Goal: Ask a question: Seek information or help from site administrators or community

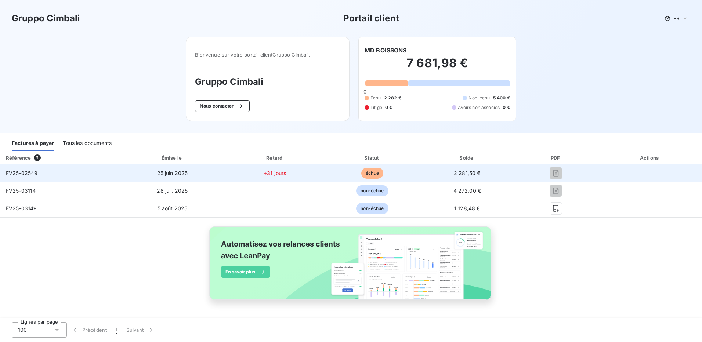
click at [365, 171] on span "échue" at bounding box center [372, 173] width 22 height 11
click at [364, 177] on span "échue" at bounding box center [372, 173] width 22 height 11
click at [549, 177] on div at bounding box center [556, 173] width 72 height 12
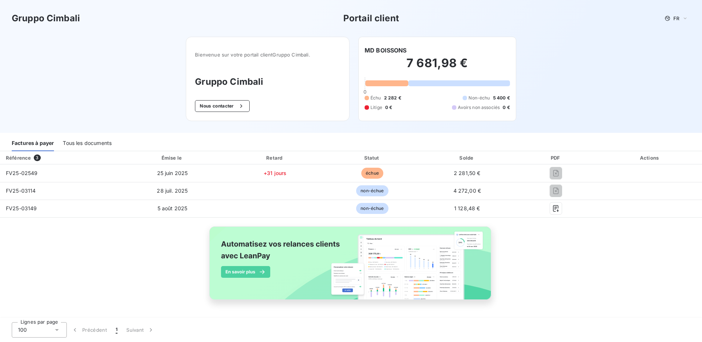
click at [83, 144] on div "Tous les documents" at bounding box center [87, 143] width 49 height 15
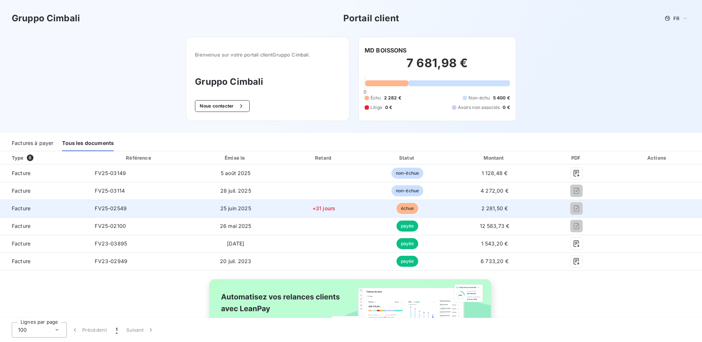
click at [579, 212] on div at bounding box center [577, 209] width 61 height 12
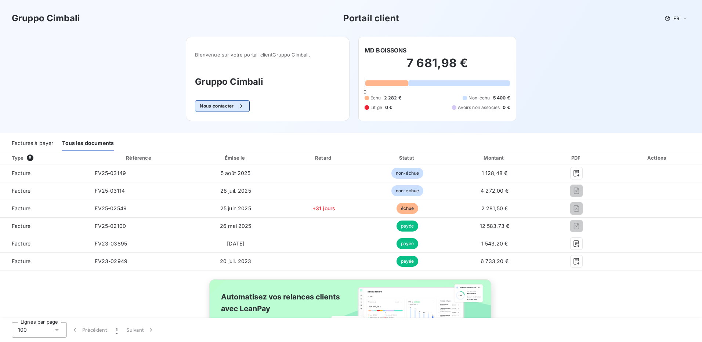
click at [214, 105] on button "Nous contacter" at bounding box center [222, 106] width 54 height 12
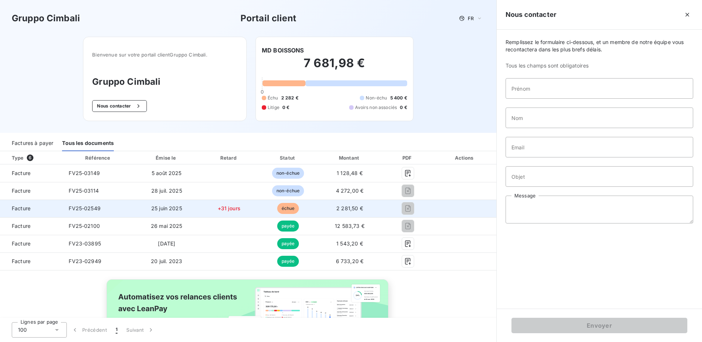
click at [290, 209] on span "échue" at bounding box center [288, 208] width 22 height 11
click at [131, 207] on tr "Facture FV25-02549 [DATE] +31 jours échue 2 281,50 €" at bounding box center [248, 209] width 497 height 18
click at [66, 210] on td "FV25-02549" at bounding box center [98, 209] width 71 height 18
click at [80, 208] on span "FV25-02549" at bounding box center [85, 208] width 32 height 6
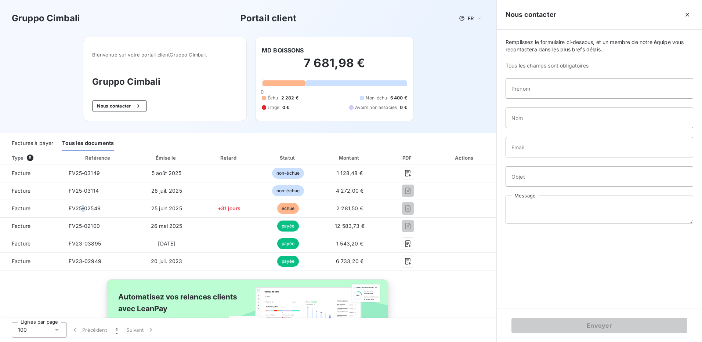
drag, startPoint x: 80, startPoint y: 208, endPoint x: 35, endPoint y: 141, distance: 80.5
click at [35, 141] on div "Factures à payer" at bounding box center [33, 143] width 42 height 15
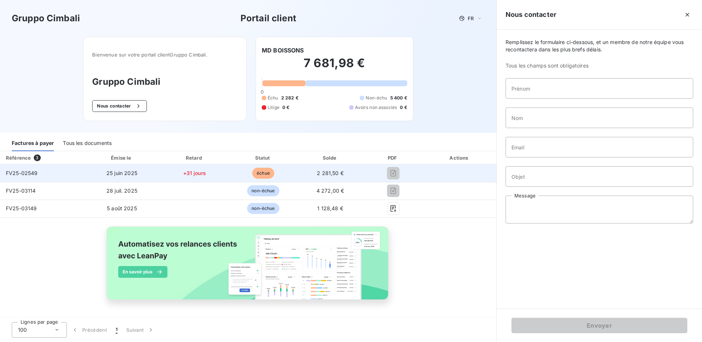
click at [259, 169] on span "échue" at bounding box center [263, 173] width 22 height 11
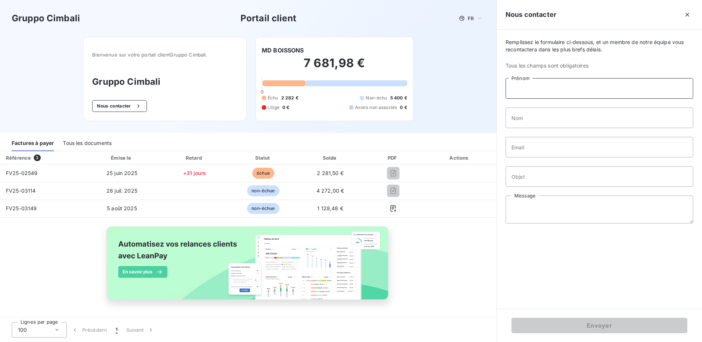
click at [525, 87] on input "Prénom" at bounding box center [600, 88] width 188 height 21
type input "[PERSON_NAME]"
click at [532, 116] on input "Nom" at bounding box center [600, 118] width 188 height 21
type input "M"
type input "[PERSON_NAME]"
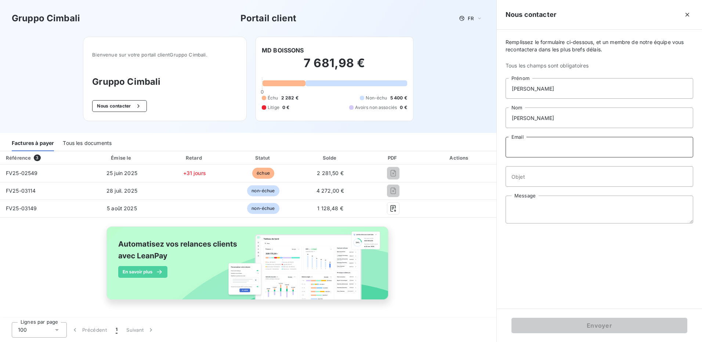
click at [521, 147] on input "Email" at bounding box center [600, 147] width 188 height 21
type input "[PERSON_NAME][EMAIL_ADDRESS][DOMAIN_NAME]"
click at [527, 178] on input "Objet" at bounding box center [600, 176] width 188 height 21
type input "C"
type input "copie de facture"
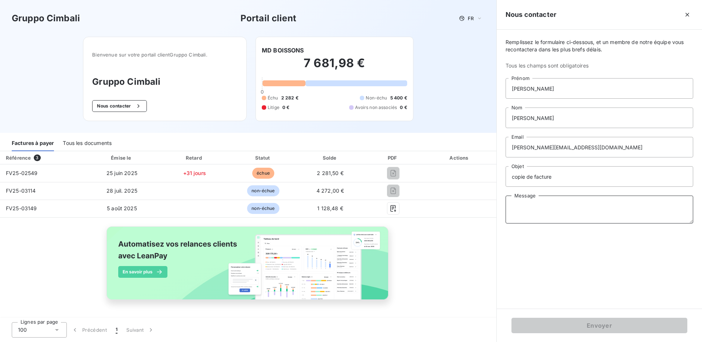
click at [529, 197] on textarea "Message" at bounding box center [600, 210] width 188 height 28
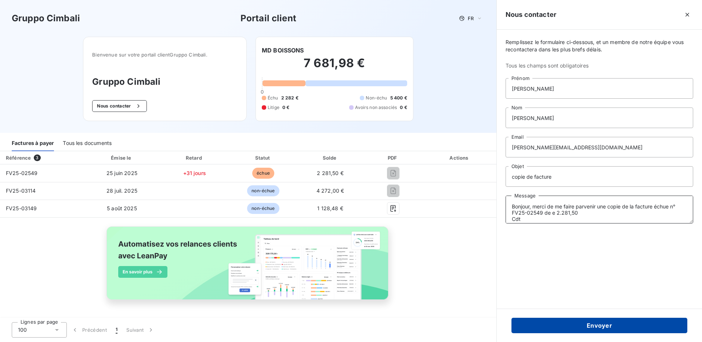
type textarea "Bonjour, merci de me faire parvenir une copie de la facture échue n° FV25-02549…"
click at [589, 323] on button "Envoyer" at bounding box center [600, 325] width 176 height 15
